Goal: Find specific page/section: Find specific page/section

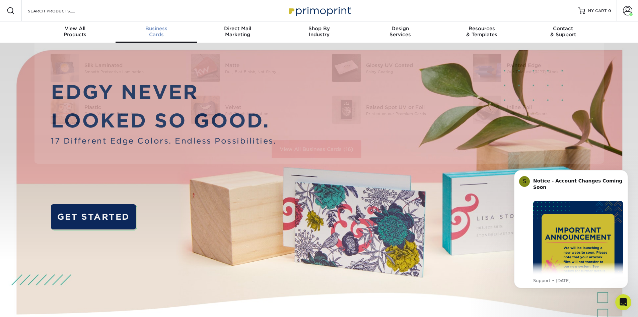
drag, startPoint x: 153, startPoint y: 33, endPoint x: 153, endPoint y: 38, distance: 5.4
click at [153, 33] on div "Business Cards" at bounding box center [156, 31] width 81 height 12
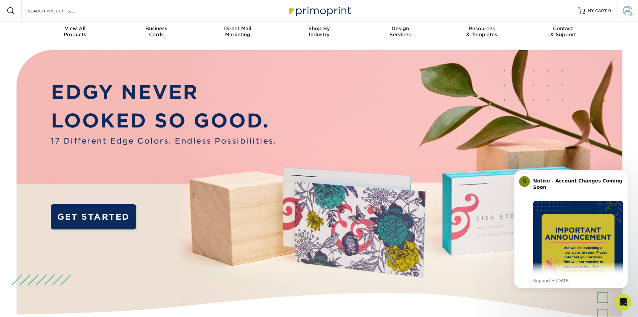
click at [625, 9] on span at bounding box center [627, 10] width 9 height 9
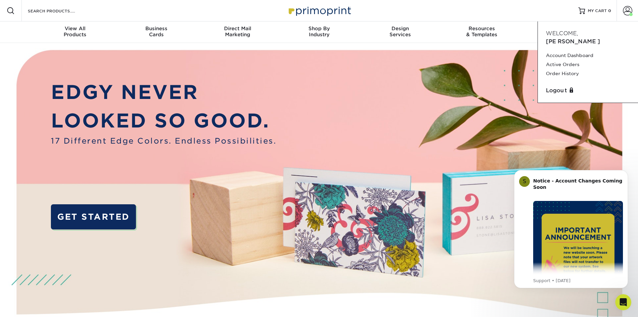
click at [325, 100] on img at bounding box center [319, 201] width 632 height 316
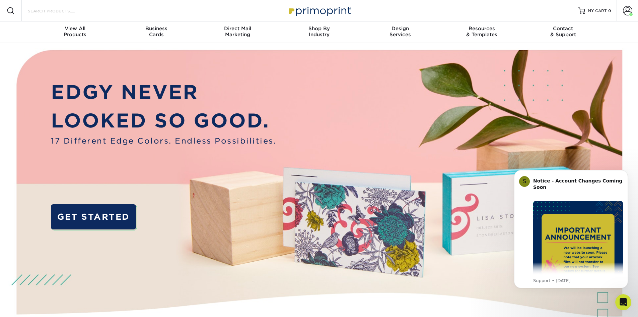
click at [47, 14] on input "Search Products" at bounding box center [59, 11] width 65 height 8
paste input "#24815-44029-63795"
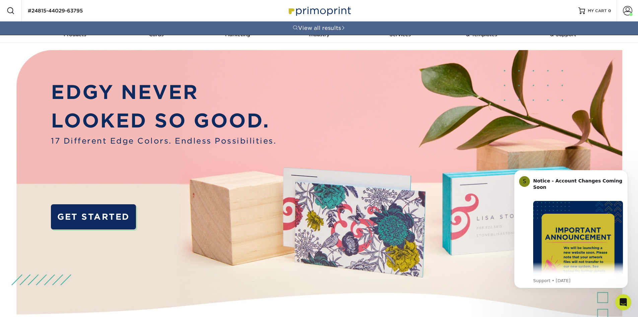
type input "#24815-44029-63795"
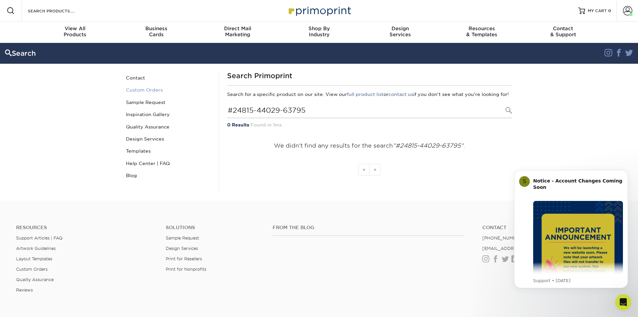
click at [148, 90] on link "Custom Orders" at bounding box center [168, 90] width 90 height 12
